Goal: Task Accomplishment & Management: Use online tool/utility

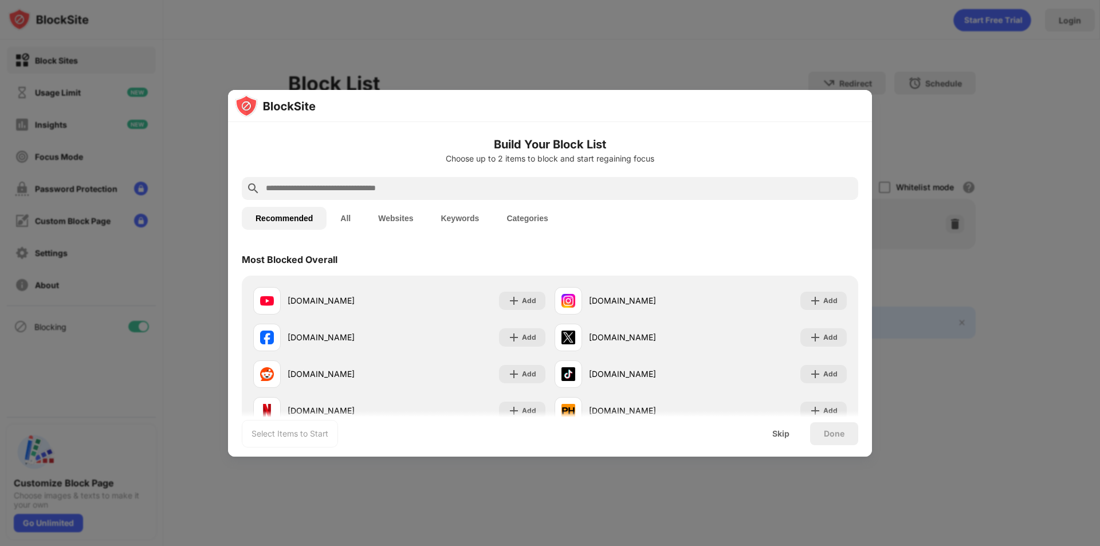
click at [304, 192] on input "text" at bounding box center [559, 189] width 589 height 14
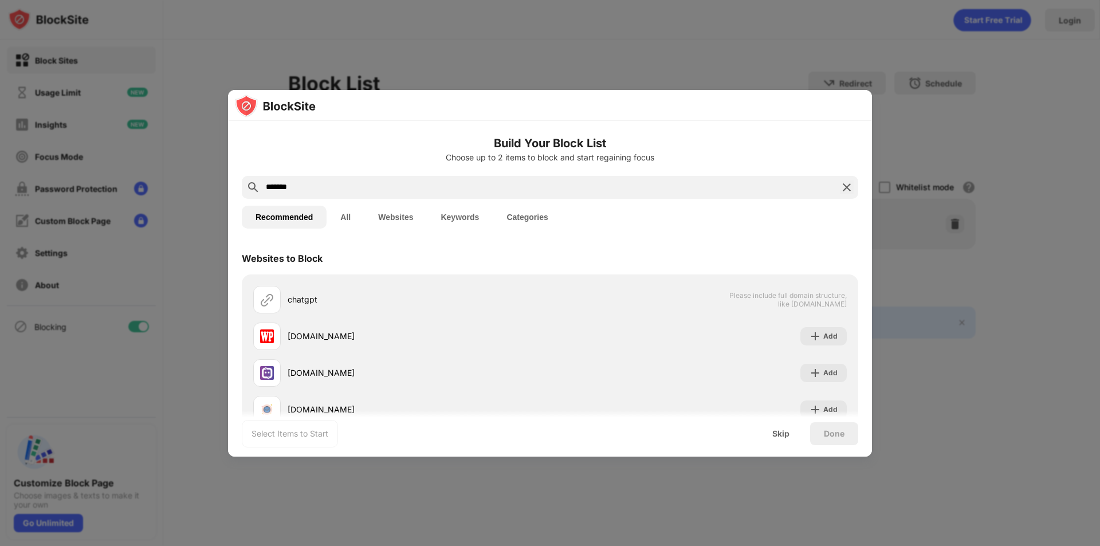
drag, startPoint x: 369, startPoint y: 188, endPoint x: 212, endPoint y: 179, distance: 157.2
click at [213, 442] on div "Build Your Block List Choose up to 2 items to block and start regaining focus *…" at bounding box center [550, 546] width 1100 height 0
click at [385, 215] on button "Websites" at bounding box center [395, 217] width 62 height 23
paste input "**********"
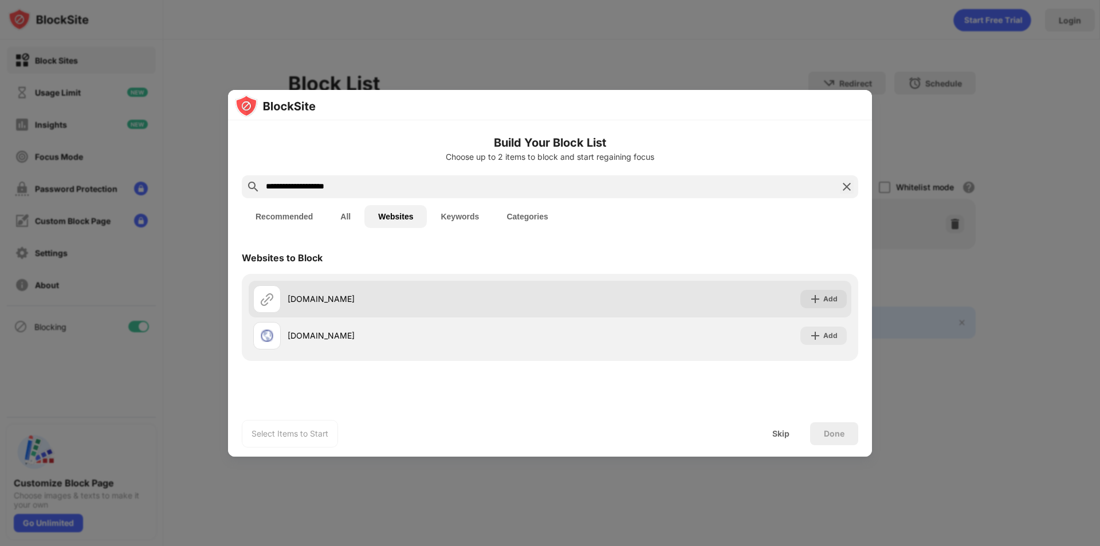
type input "**********"
drag, startPoint x: 832, startPoint y: 297, endPoint x: 825, endPoint y: 301, distance: 8.0
click at [831, 297] on div "Add" at bounding box center [830, 298] width 14 height 11
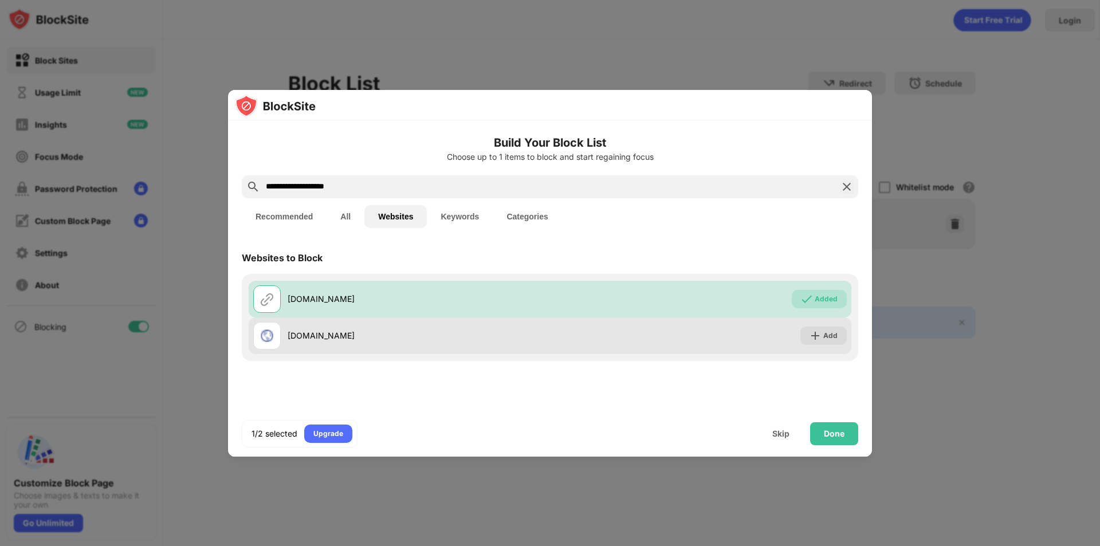
click at [828, 346] on div "chatgpt.com.ua Add" at bounding box center [550, 335] width 602 height 37
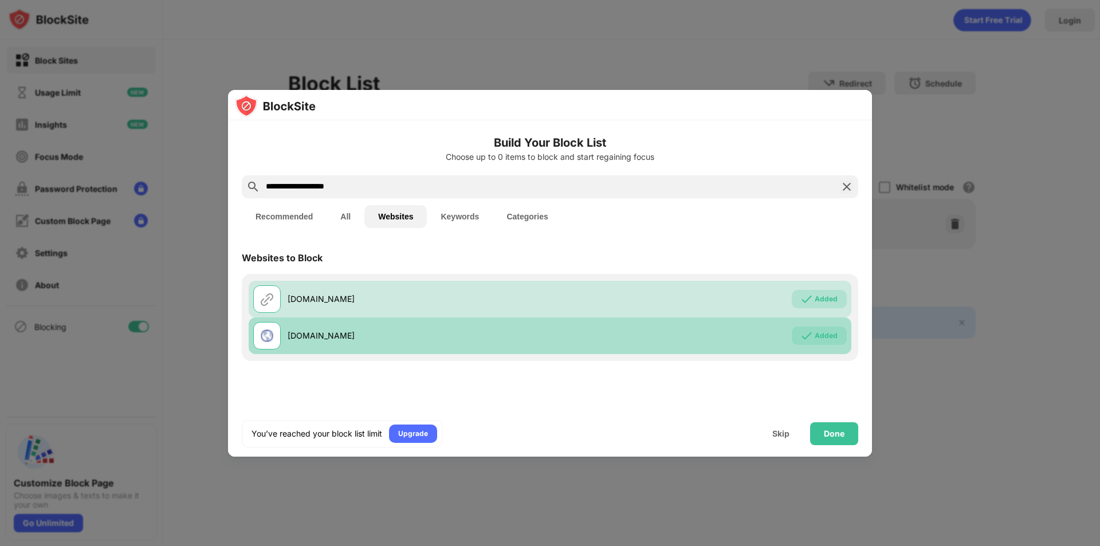
click at [828, 346] on div "chatgpt.com.ua Added" at bounding box center [550, 335] width 602 height 37
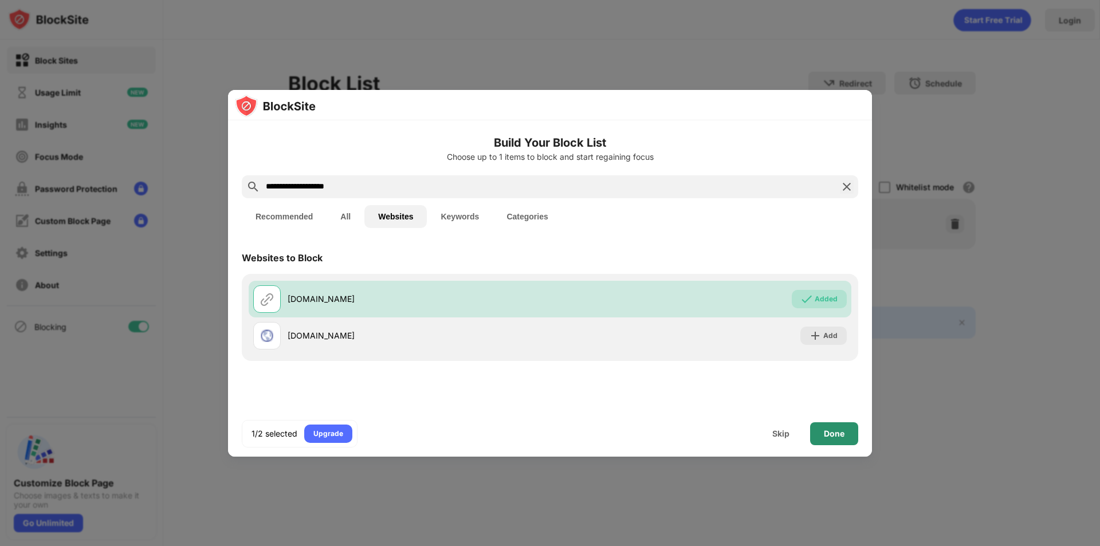
click at [834, 437] on div "Done" at bounding box center [833, 433] width 21 height 9
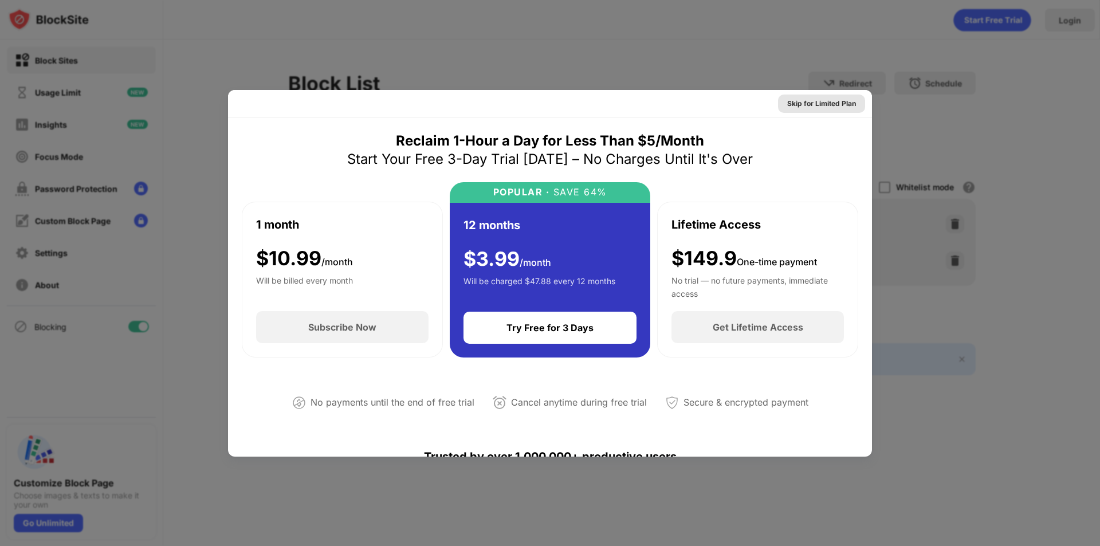
click at [820, 100] on div "Skip for Limited Plan" at bounding box center [821, 103] width 69 height 11
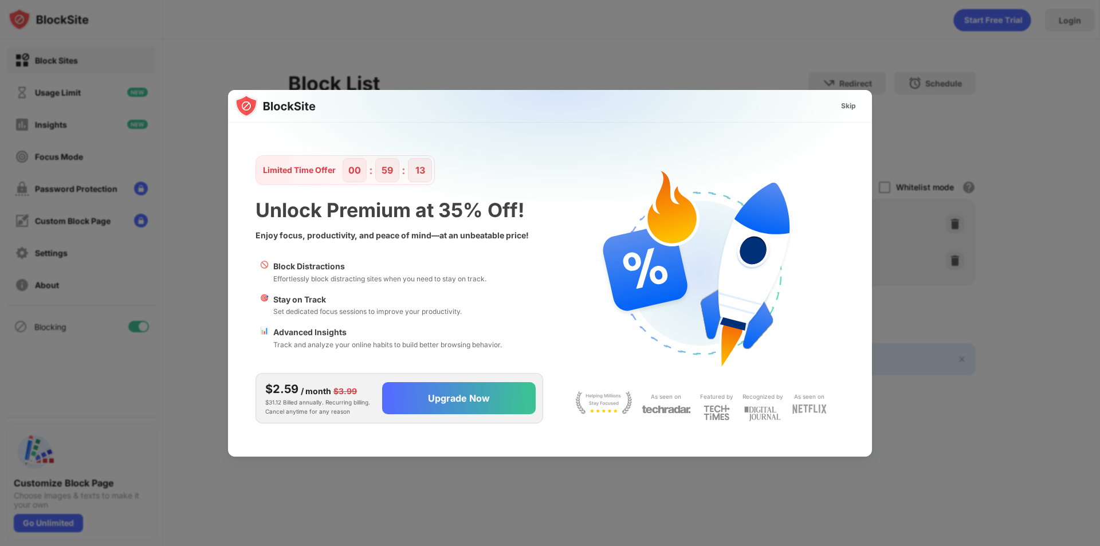
click at [845, 108] on div "Skip" at bounding box center [848, 105] width 15 height 11
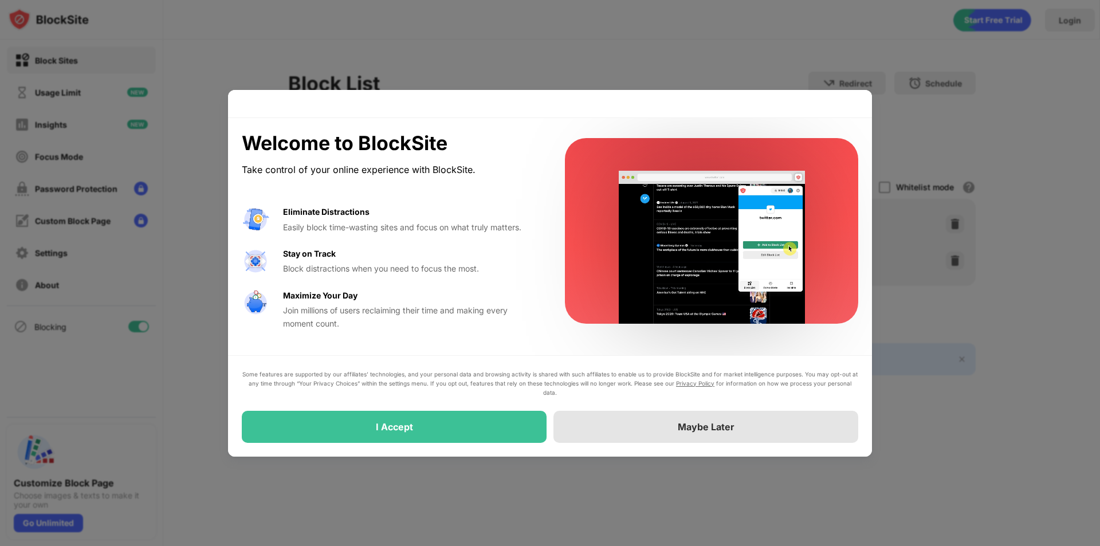
click at [724, 432] on div "Maybe Later" at bounding box center [705, 426] width 57 height 11
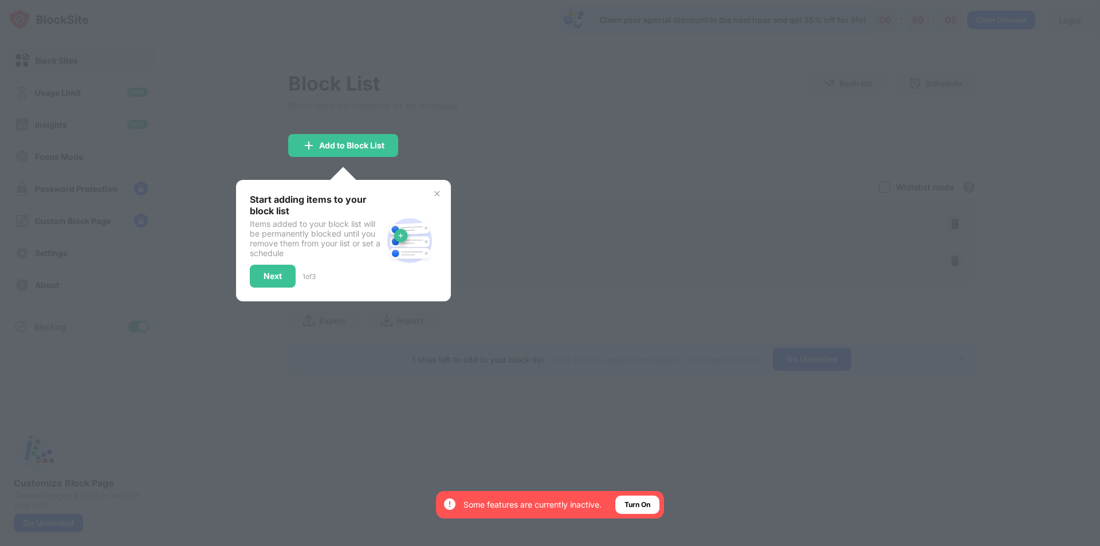
click at [589, 190] on div at bounding box center [550, 273] width 1100 height 546
click at [404, 220] on img at bounding box center [409, 240] width 55 height 55
click at [434, 197] on img at bounding box center [436, 193] width 9 height 9
